Goal: Transaction & Acquisition: Purchase product/service

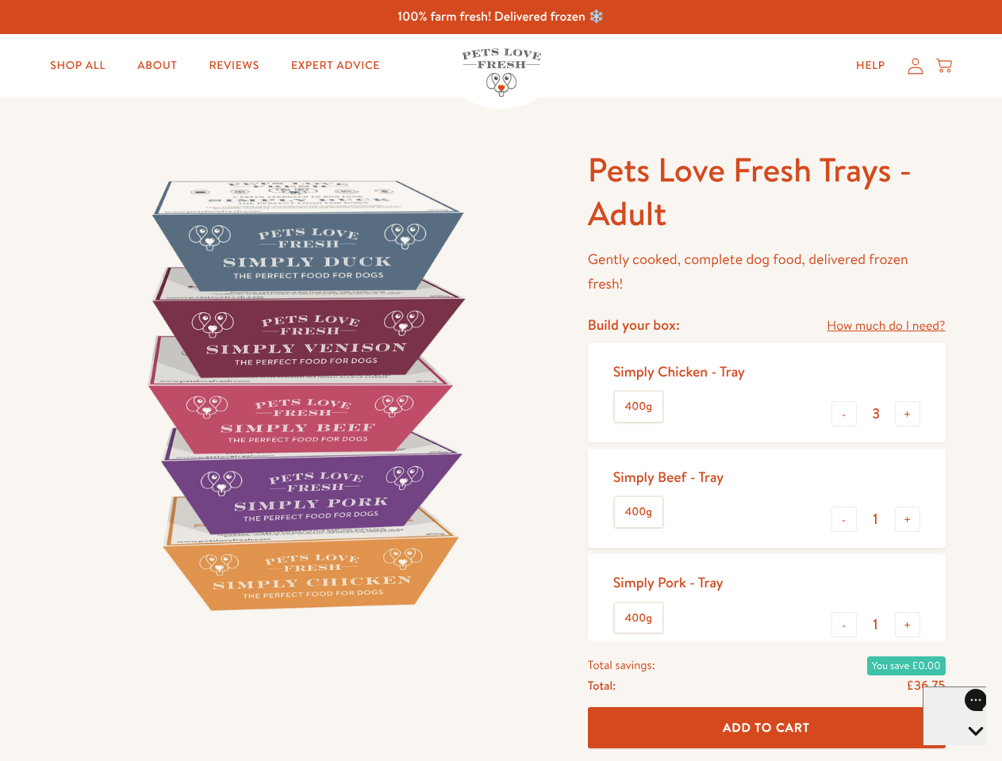
click at [500, 381] on img at bounding box center [303, 394] width 493 height 493
click at [885, 326] on link "How much do I need?" at bounding box center [885, 326] width 118 height 21
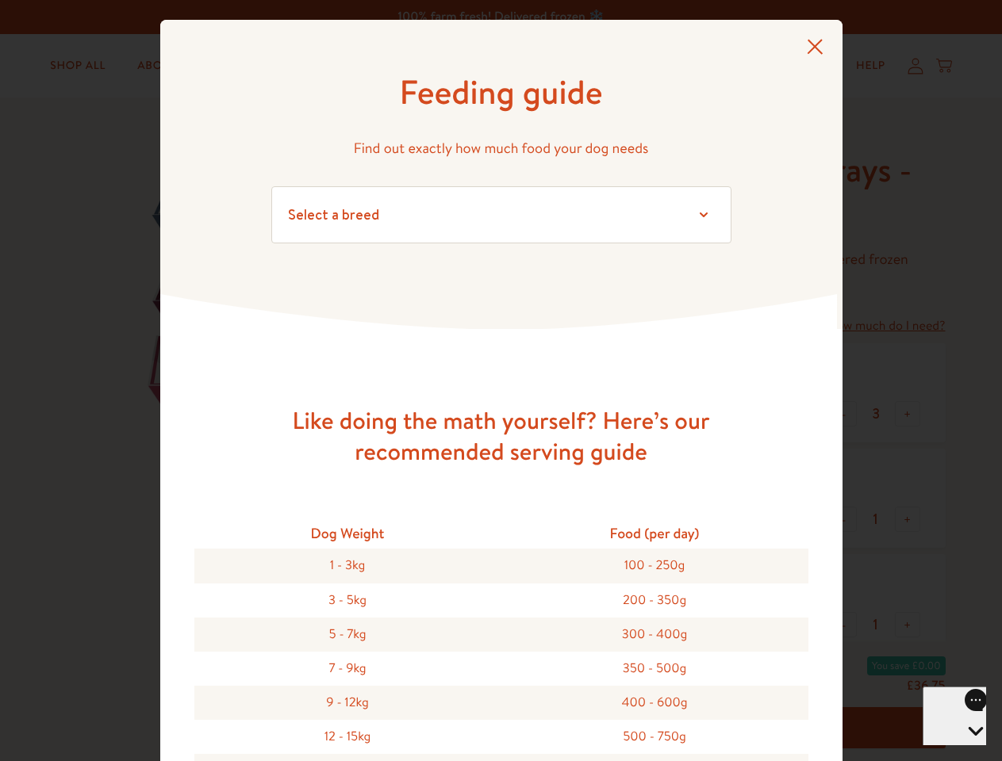
click at [844, 414] on div "Feeding guide Find out exactly how much food your dog needs Select a breed Affe…" at bounding box center [501, 380] width 1002 height 761
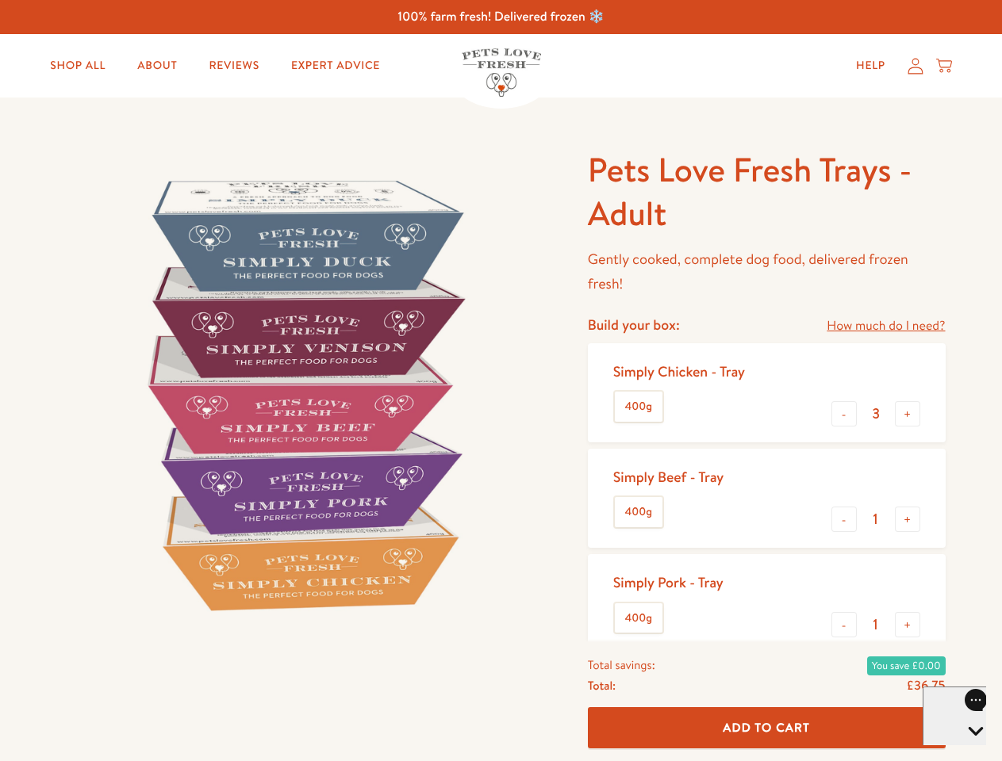
click at [907, 414] on button "+" at bounding box center [907, 413] width 25 height 25
type input "4"
click at [844, 520] on button "-" at bounding box center [843, 519] width 25 height 25
click at [907, 520] on button "+" at bounding box center [907, 519] width 25 height 25
type input "1"
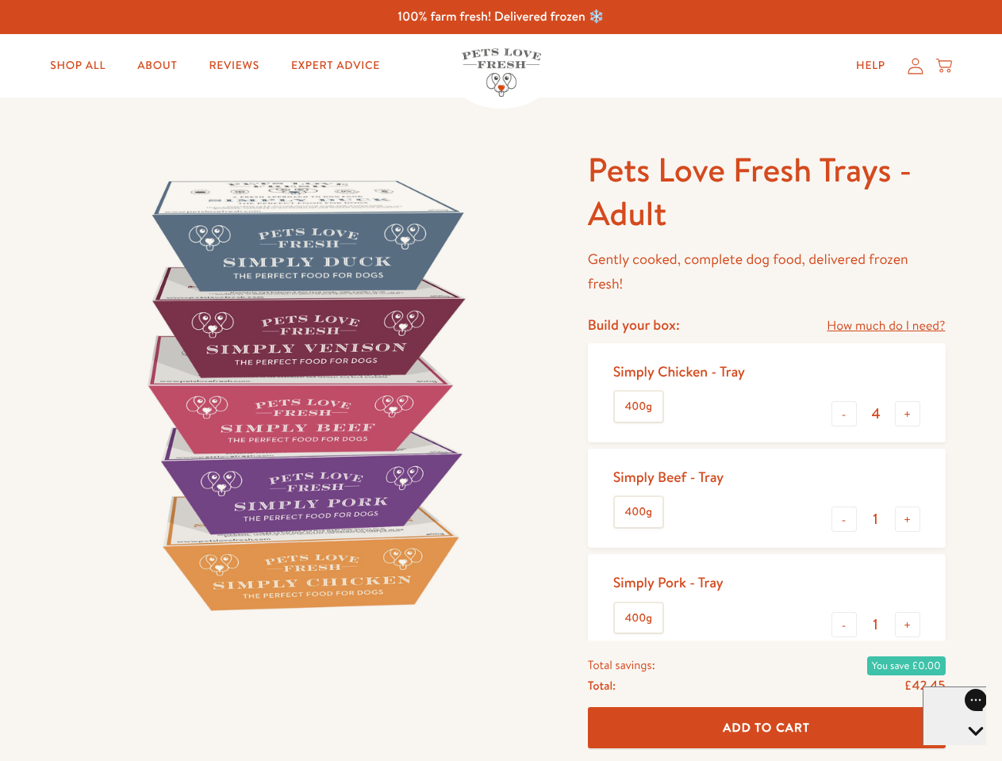
click at [844, 625] on button "-" at bounding box center [843, 624] width 25 height 25
click at [907, 625] on button "+" at bounding box center [907, 624] width 25 height 25
type input "1"
click at [766, 728] on span "Add To Cart" at bounding box center [766, 727] width 87 height 17
click at [968, 751] on icon "Open gorgias live chat" at bounding box center [975, 758] width 15 height 15
